Goal: Check status: Check status

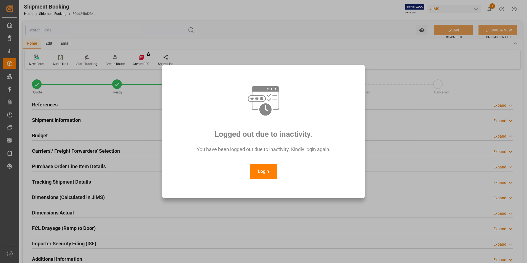
click at [270, 168] on button "Login" at bounding box center [264, 171] width 28 height 15
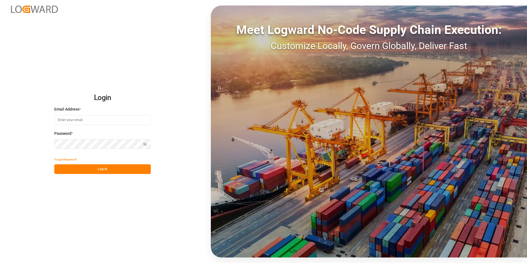
type input "[PERSON_NAME][EMAIL_ADDRESS][PERSON_NAME][DOMAIN_NAME]"
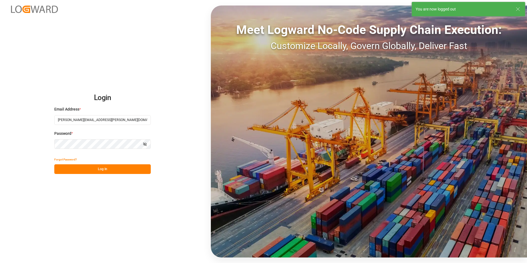
click at [108, 172] on button "Log In" at bounding box center [102, 169] width 96 height 10
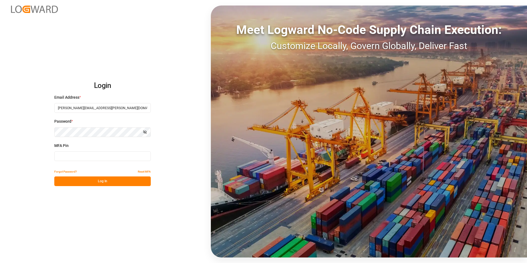
click at [101, 157] on input at bounding box center [102, 156] width 96 height 10
type input "359811"
click at [94, 179] on button "Log In" at bounding box center [102, 181] width 96 height 10
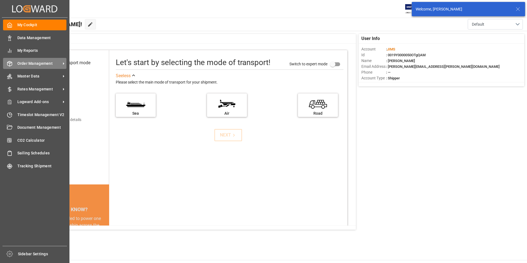
click at [31, 63] on span "Order Management" at bounding box center [39, 64] width 44 height 6
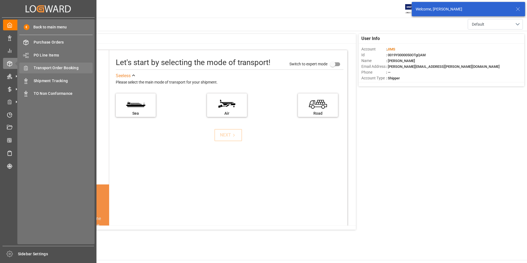
click at [59, 67] on span "Transport Order Booking" at bounding box center [63, 68] width 59 height 6
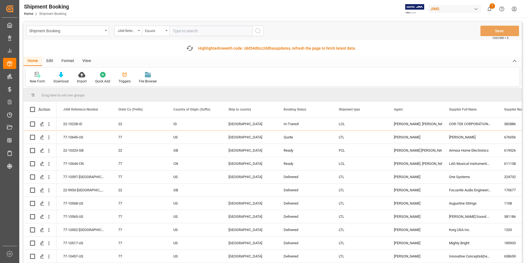
click at [195, 31] on input "text" at bounding box center [210, 31] width 83 height 10
paste input "22-10471-JP"
type input "22-10471-JP"
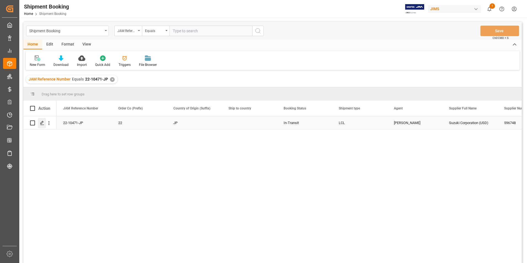
click at [43, 122] on polygon "Press SPACE to select this row." at bounding box center [41, 122] width 3 height 3
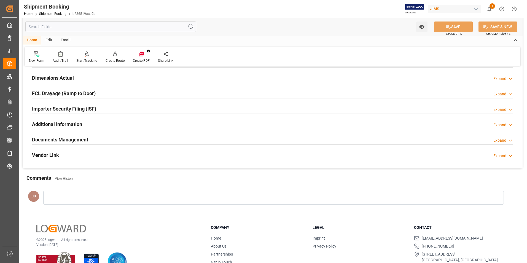
scroll to position [151, 0]
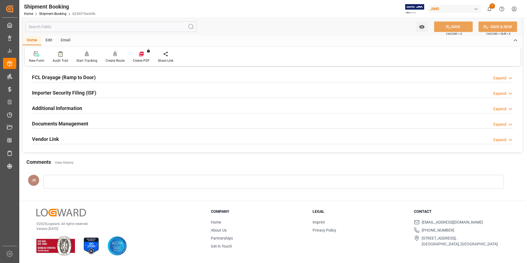
click at [63, 124] on h2 "Documents Management" at bounding box center [60, 123] width 56 height 7
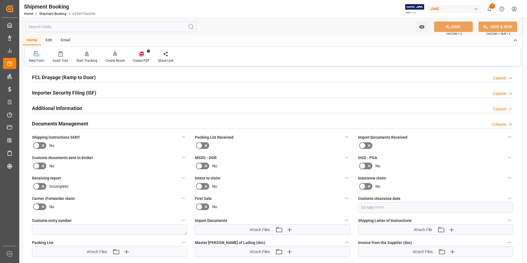
click at [371, 144] on icon at bounding box center [368, 145] width 7 height 7
click at [0, 0] on input "checkbox" at bounding box center [0, 0] width 0 height 0
click at [39, 166] on icon at bounding box center [36, 166] width 7 height 7
click at [0, 0] on input "checkbox" at bounding box center [0, 0] width 0 height 0
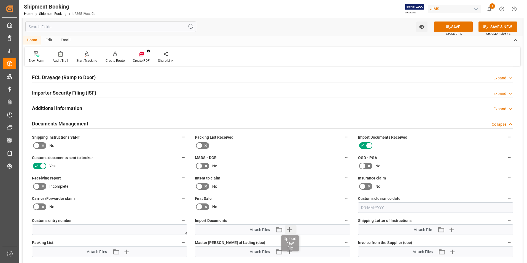
click at [290, 228] on icon "button" at bounding box center [289, 229] width 9 height 9
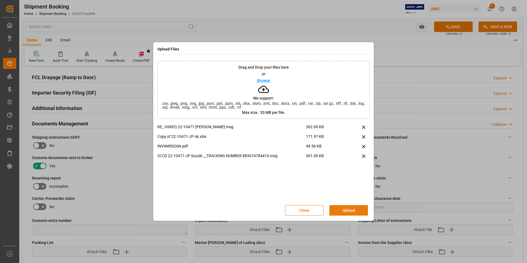
click at [351, 209] on button "Upload" at bounding box center [348, 210] width 39 height 10
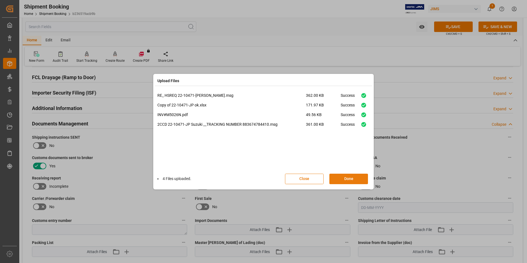
click at [356, 178] on button "Done" at bounding box center [348, 179] width 39 height 10
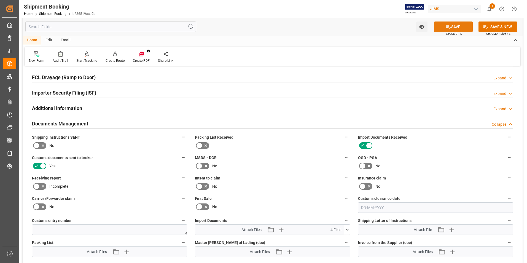
click at [456, 28] on button "SAVE" at bounding box center [453, 26] width 39 height 10
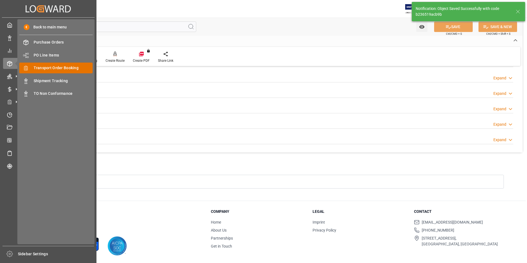
click at [68, 66] on span "Transport Order Booking" at bounding box center [63, 68] width 59 height 6
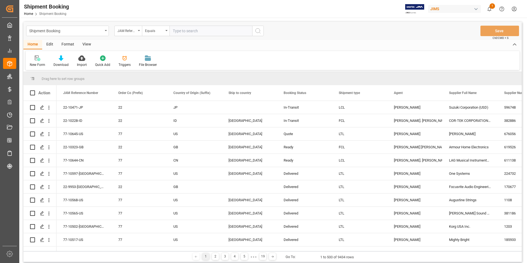
click at [188, 29] on input "text" at bounding box center [210, 31] width 83 height 10
type input "22-9700-DE"
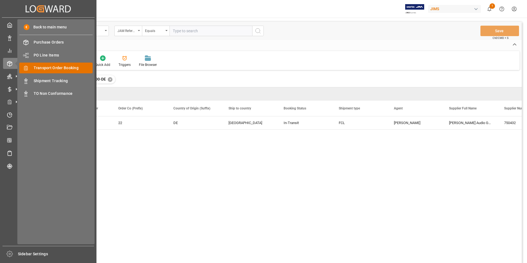
click at [60, 69] on span "Transport Order Booking" at bounding box center [63, 68] width 59 height 6
